Goal: Check status: Check status

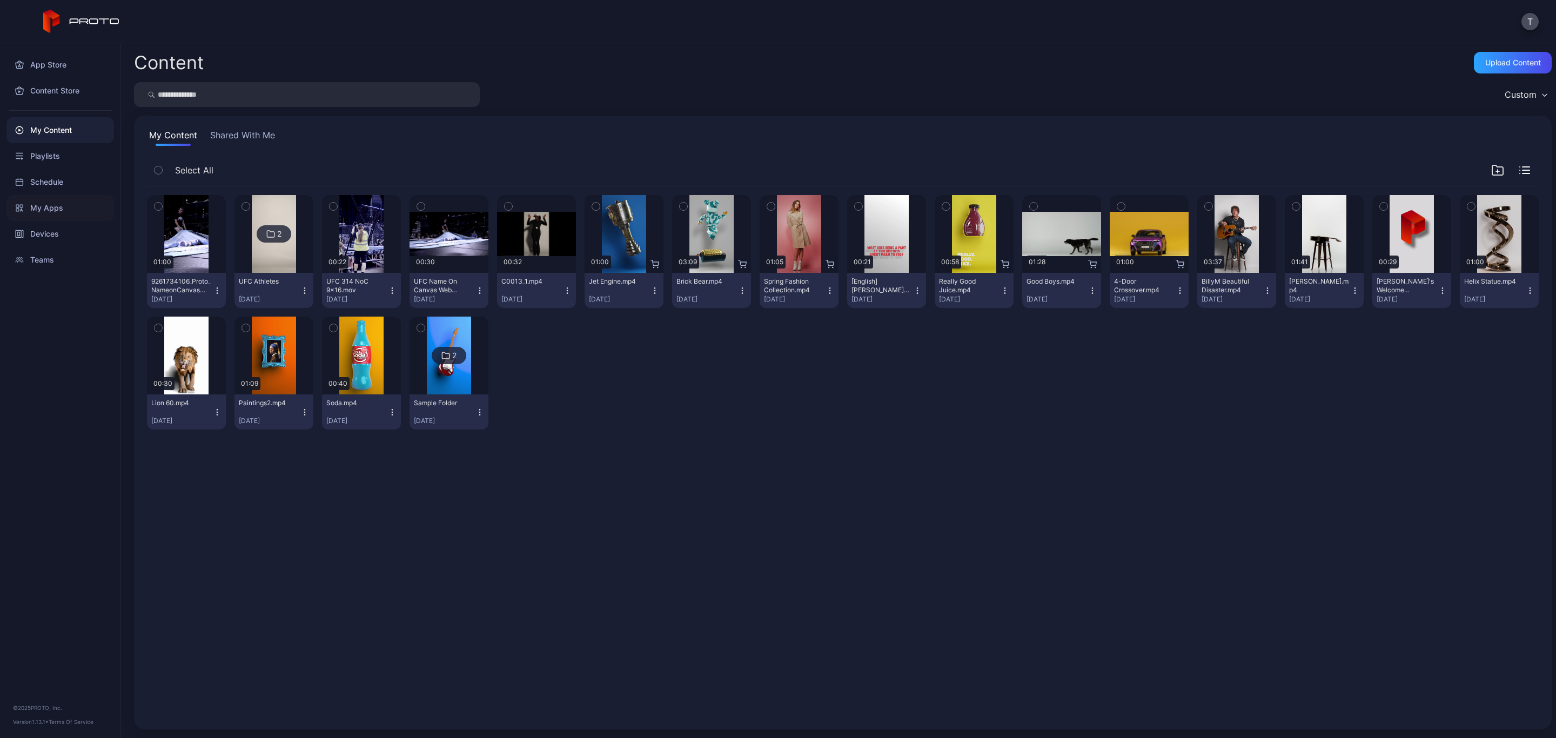
click at [36, 210] on div "My Apps" at bounding box center [59, 208] width 107 height 26
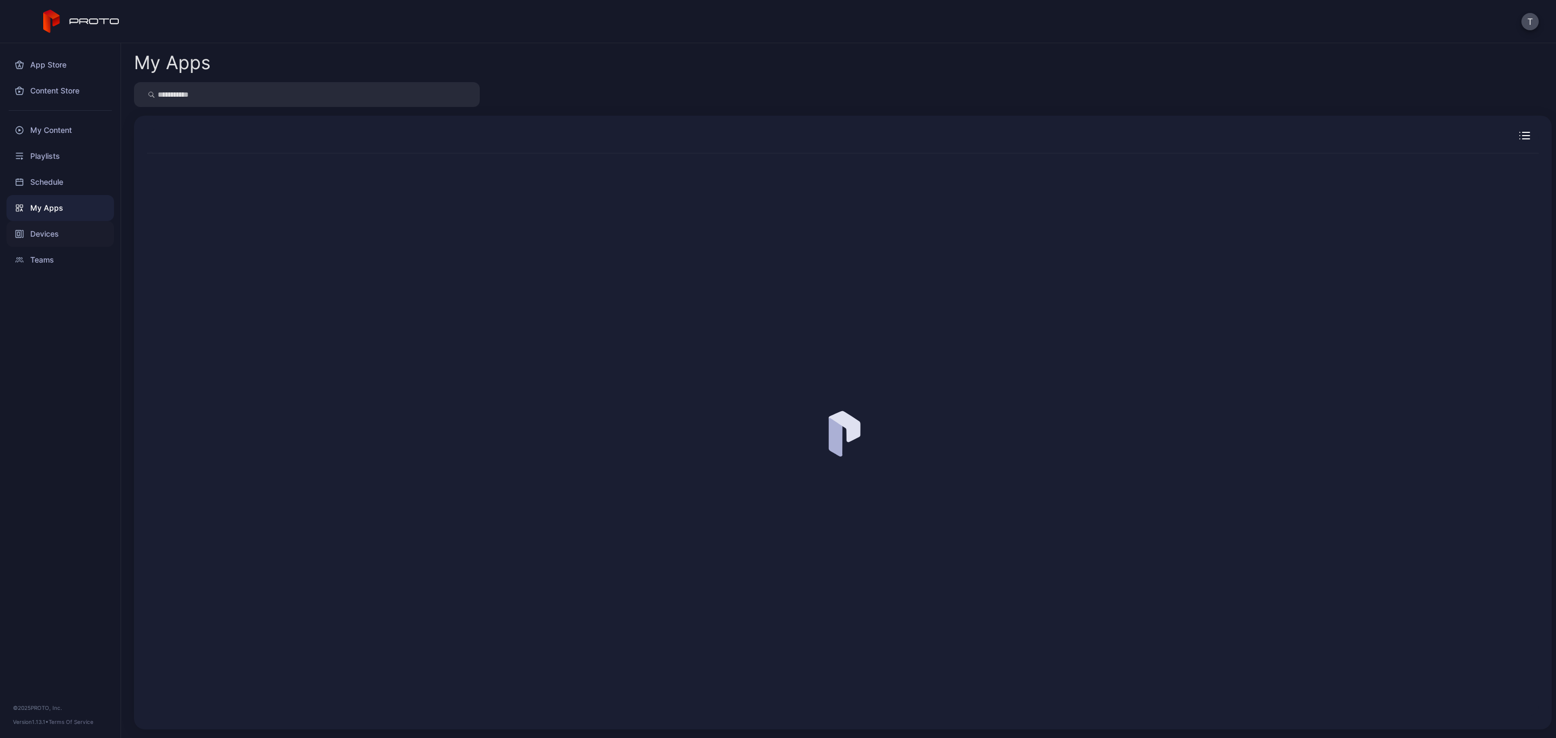
click at [52, 240] on div "Devices" at bounding box center [59, 234] width 107 height 26
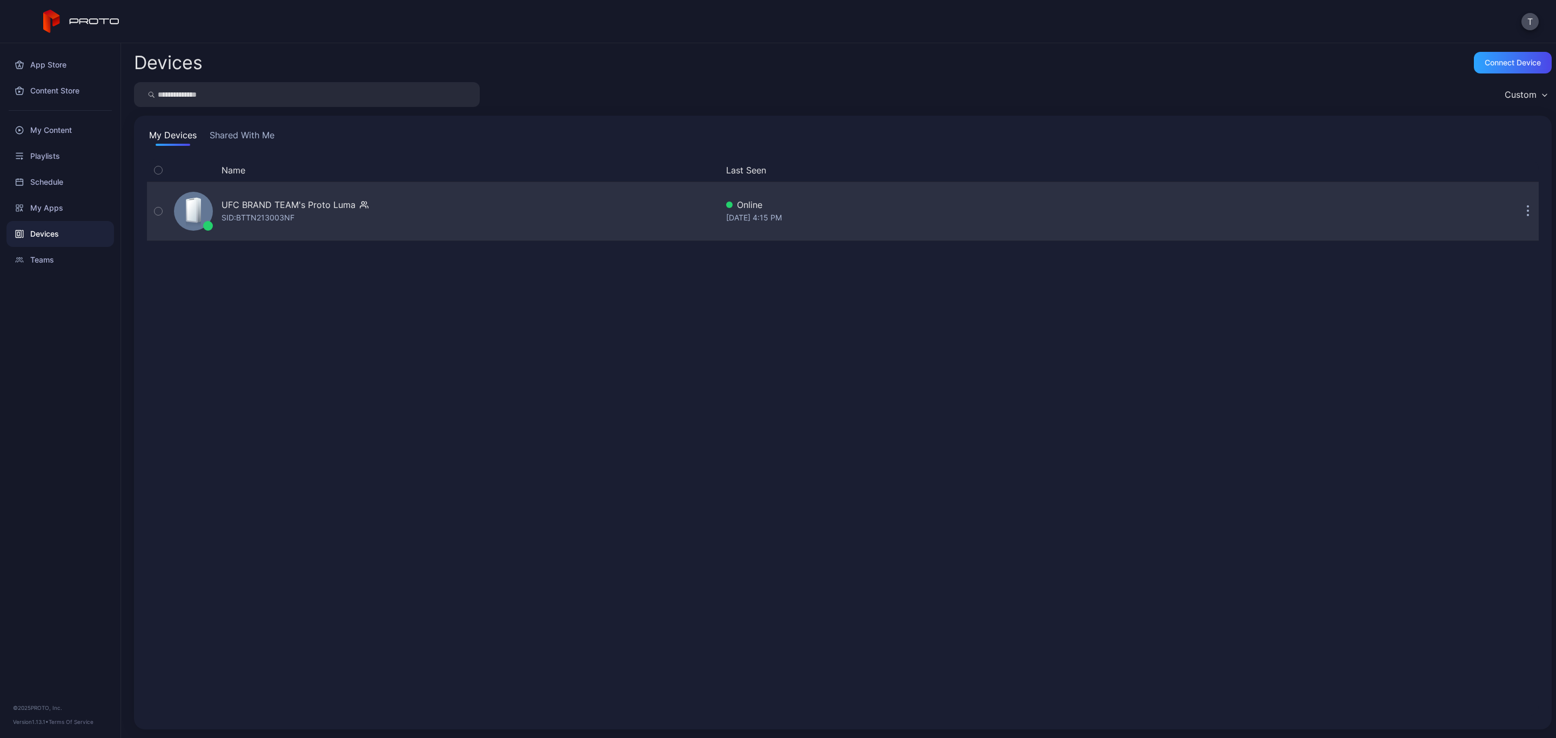
click at [299, 218] on div "UFC BRAND TEAM's Proto [PERSON_NAME]: BTTN213003NF" at bounding box center [294, 211] width 147 height 26
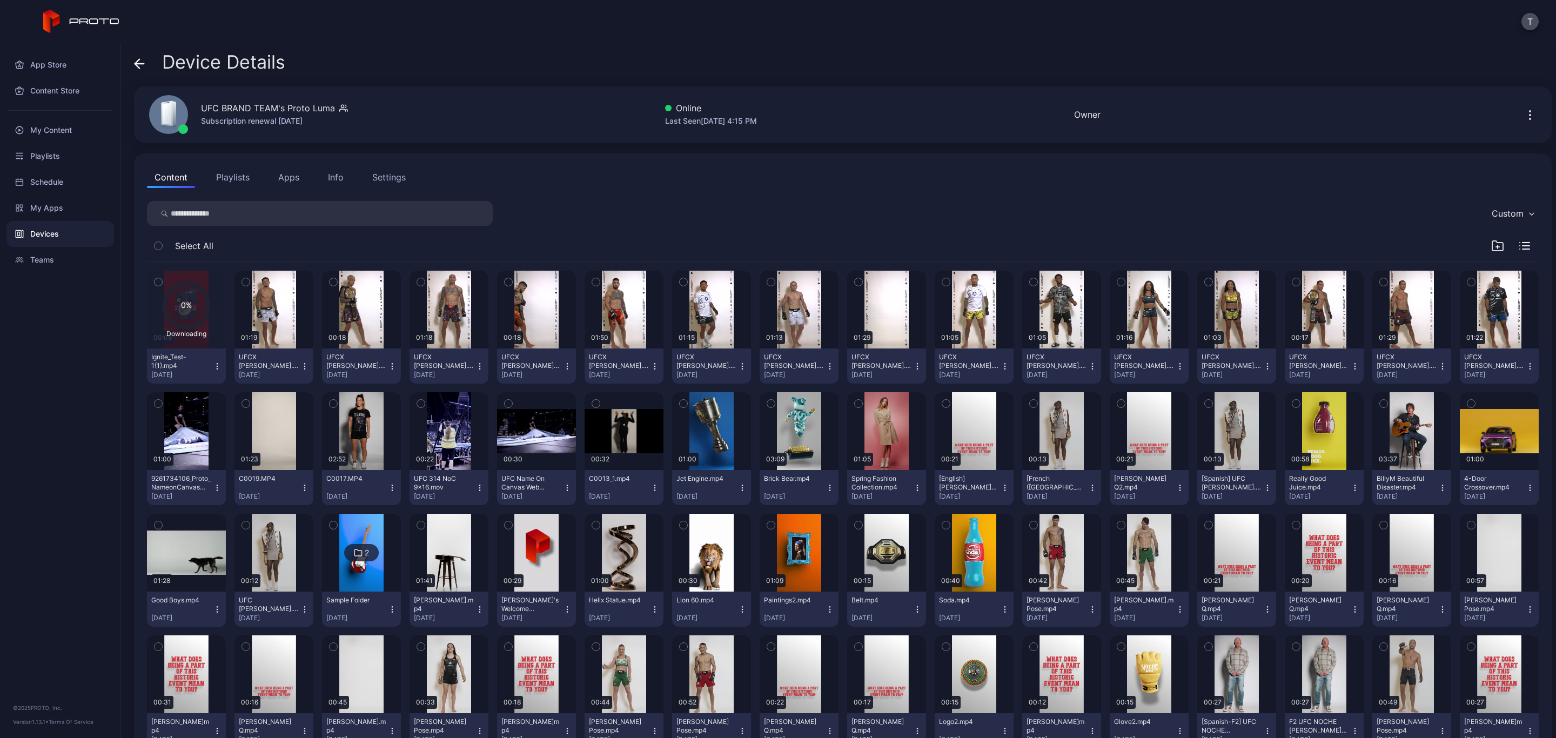
click at [181, 301] on text "0%" at bounding box center [186, 304] width 11 height 9
click at [167, 365] on div "Ignite_Test-1(1).mp4" at bounding box center [180, 361] width 59 height 17
click at [479, 163] on div "Content Playlists Apps Info Settings Custom Select All 0% Downloading 00:08 Ign…" at bounding box center [842, 522] width 1417 height 738
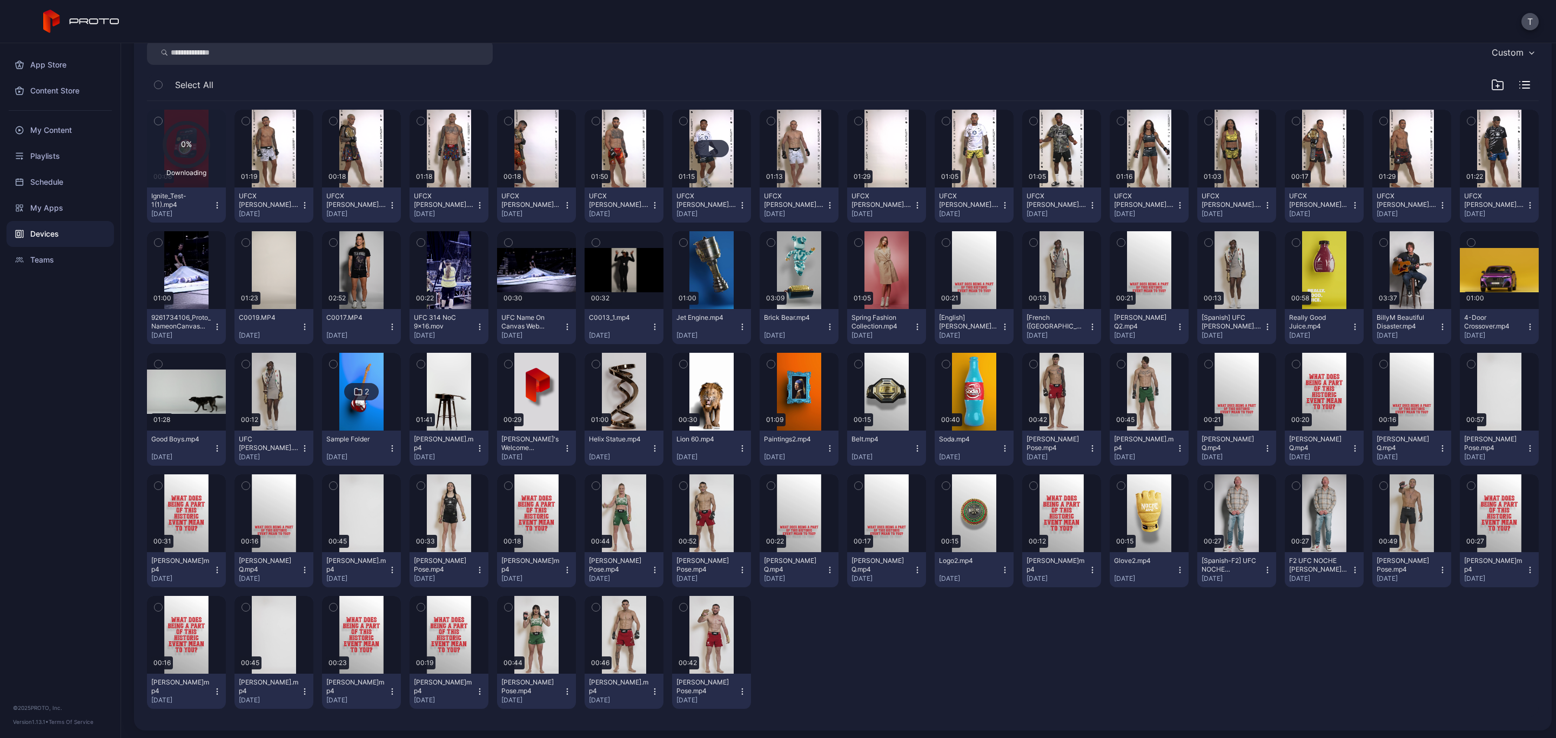
scroll to position [162, 0]
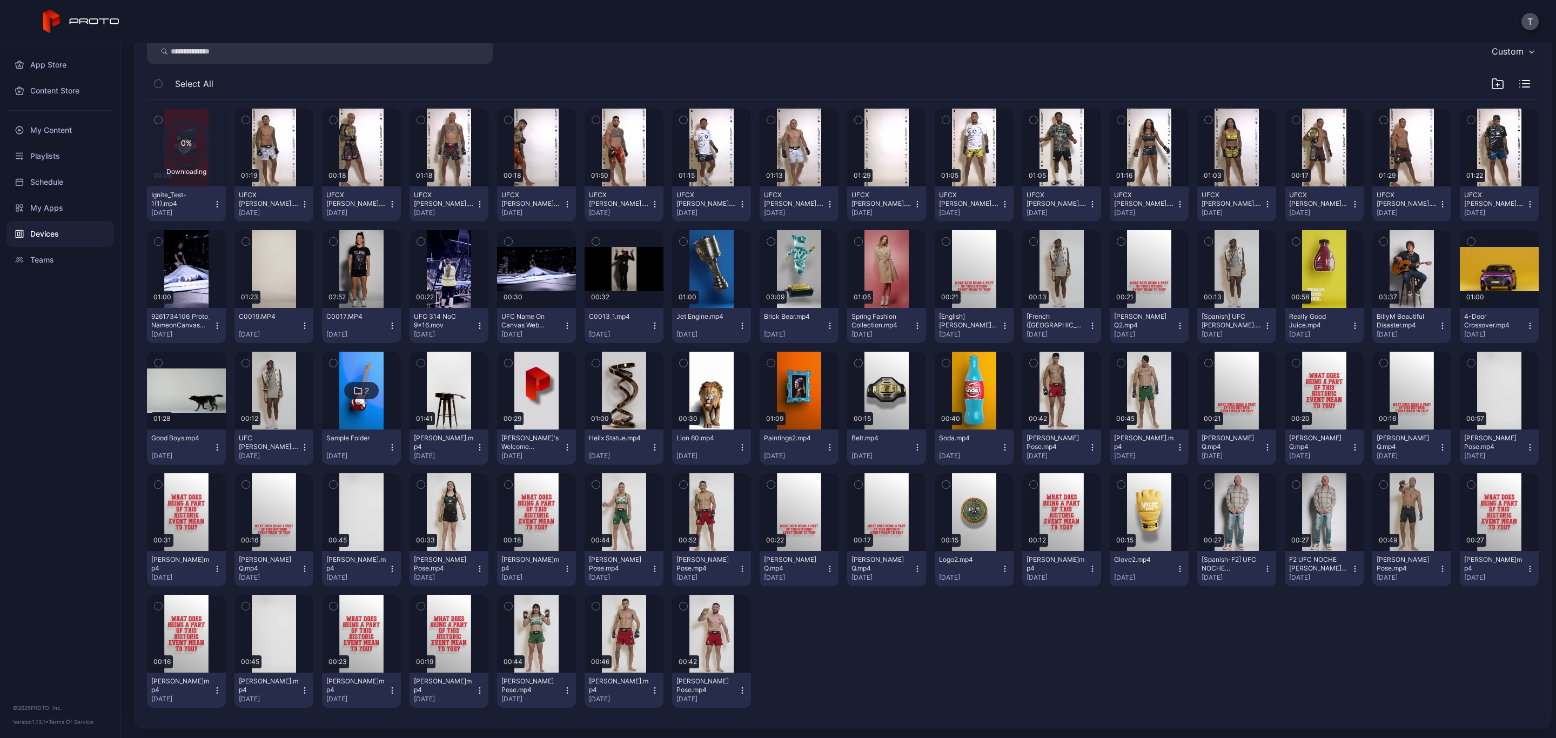
click at [219, 208] on icon "button" at bounding box center [217, 204] width 9 height 9
click at [214, 207] on icon "button" at bounding box center [217, 204] width 9 height 9
click at [650, 52] on div "Custom" at bounding box center [842, 51] width 1391 height 25
